Goal: Task Accomplishment & Management: Complete application form

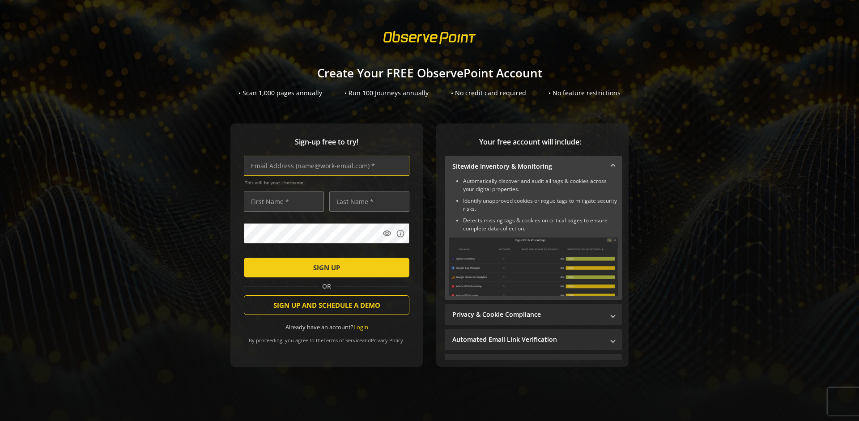
click at [325, 166] on input "text" at bounding box center [327, 166] width 166 height 20
type input "[EMAIL_ADDRESS][DOMAIN_NAME]"
click at [282, 201] on input "text" at bounding box center [284, 202] width 80 height 20
type input "Test"
click at [367, 201] on input "text" at bounding box center [369, 202] width 80 height 20
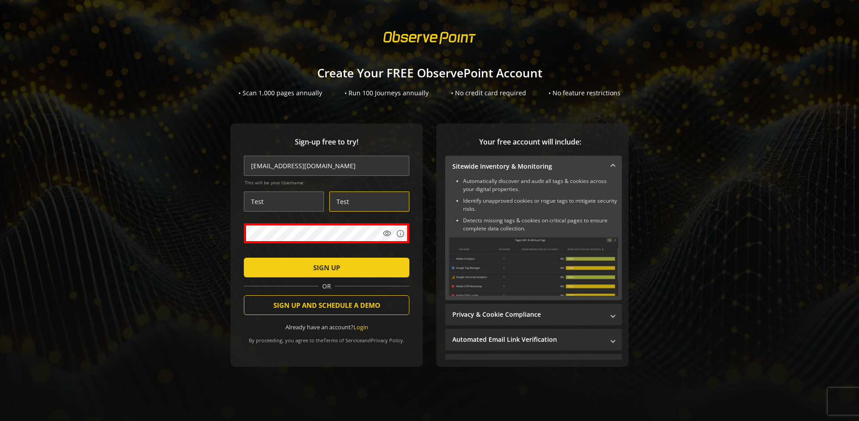
type input "Test"
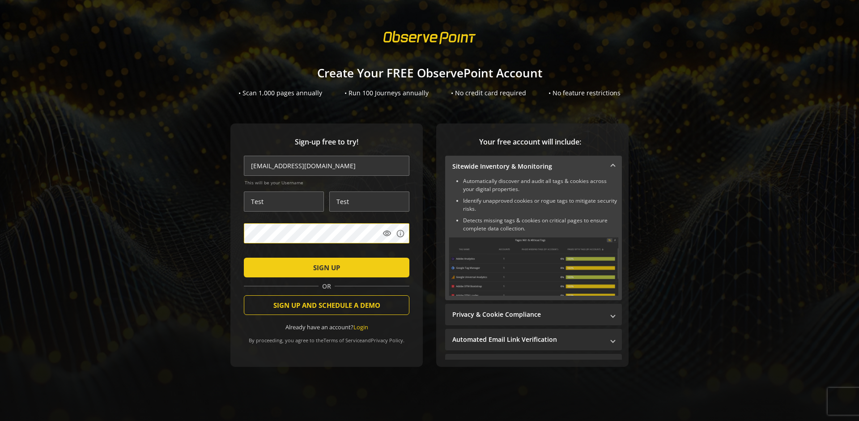
click at [325, 267] on span "SIGN UP" at bounding box center [326, 268] width 27 height 16
